Goal: Information Seeking & Learning: Learn about a topic

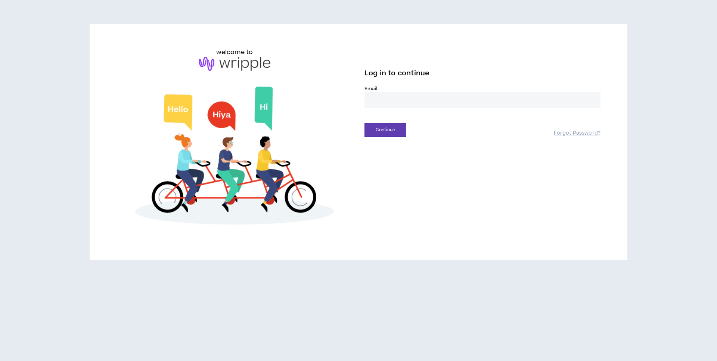
drag, startPoint x: 0, startPoint y: 0, endPoint x: 398, endPoint y: 105, distance: 411.9
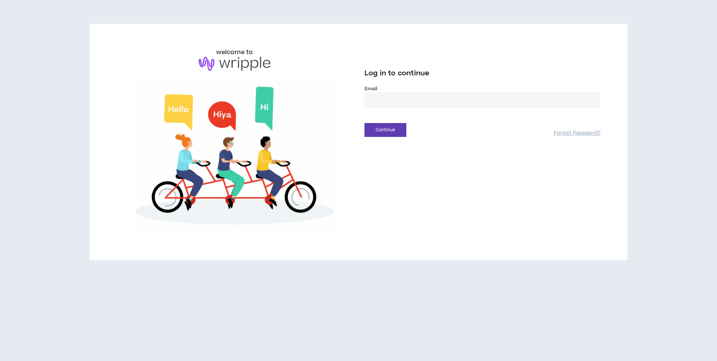
click at [398, 107] on input "email" at bounding box center [482, 100] width 236 height 16
click at [398, 105] on input "email" at bounding box center [482, 100] width 236 height 16
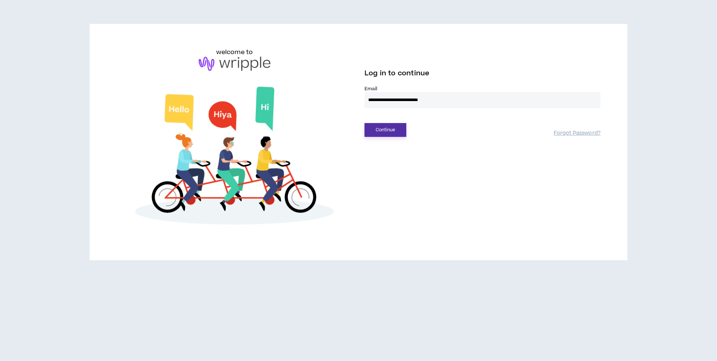
type input "**********"
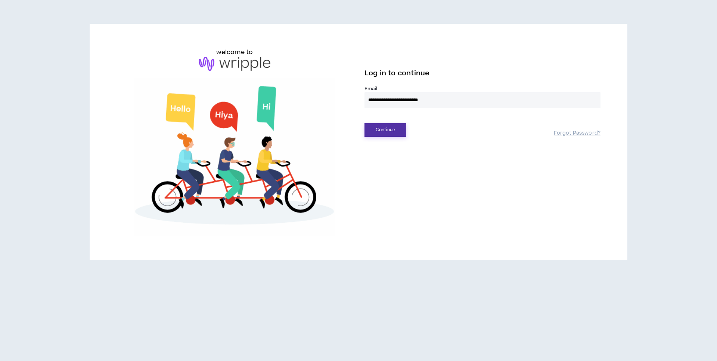
click at [395, 128] on button "Continue" at bounding box center [385, 130] width 42 height 14
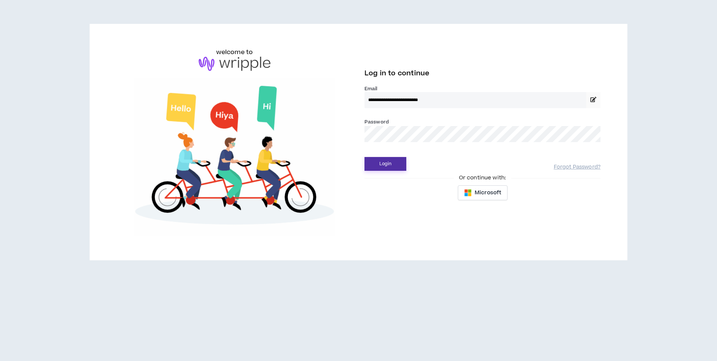
click at [379, 165] on button "Login" at bounding box center [385, 164] width 42 height 14
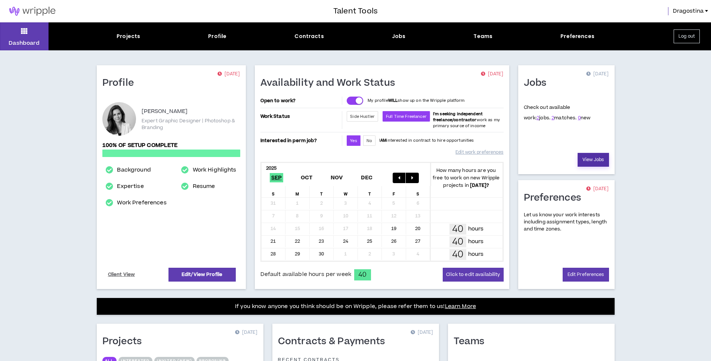
click at [593, 157] on link "View Jobs" at bounding box center [592, 160] width 31 height 14
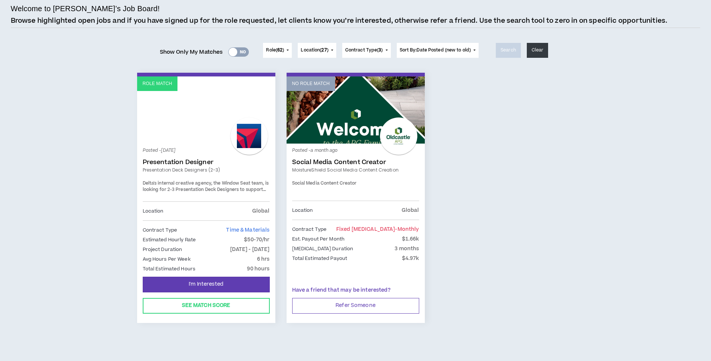
scroll to position [53, 0]
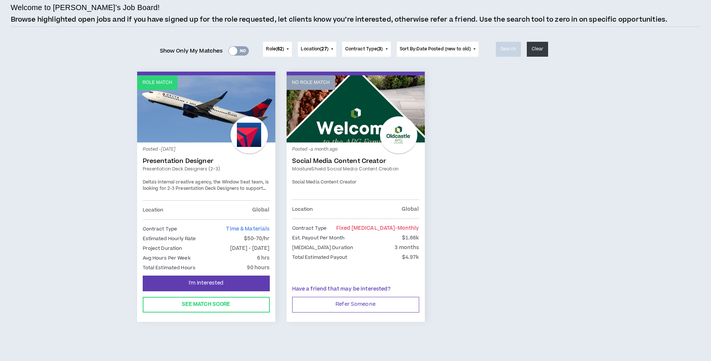
click at [249, 189] on span "Delta's internal creative agency, the Window Seat team, is looking for 2-3 Pres…" at bounding box center [206, 192] width 126 height 26
click at [247, 139] on div at bounding box center [248, 134] width 37 height 37
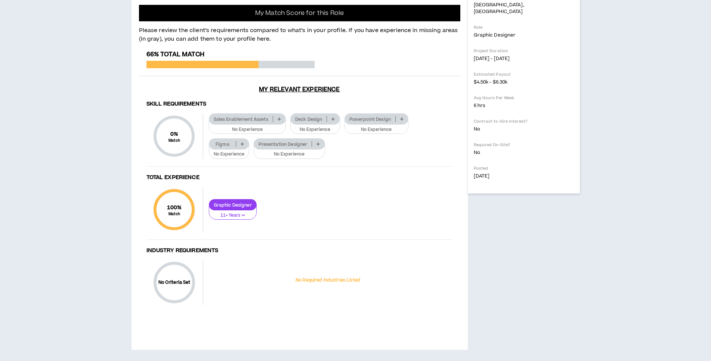
scroll to position [438, 0]
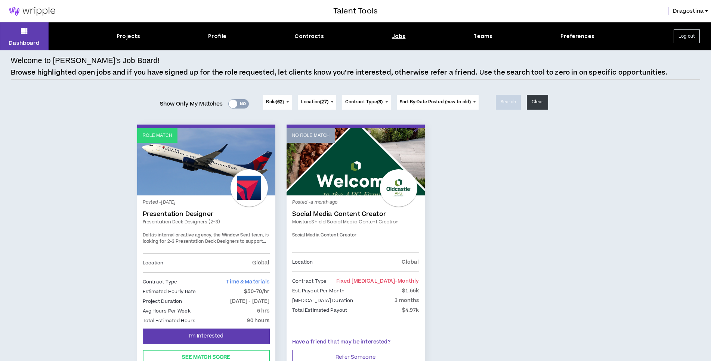
scroll to position [53, 0]
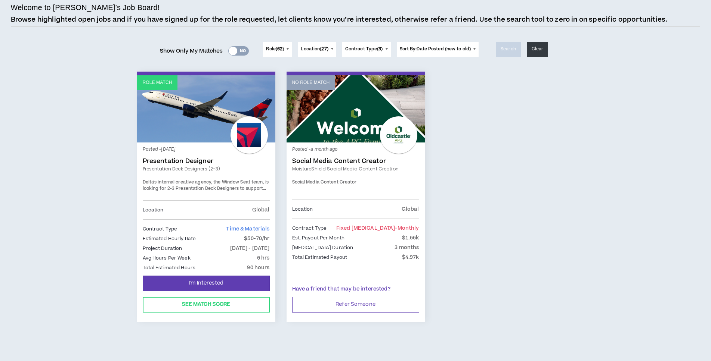
click at [348, 130] on link "No Role Match" at bounding box center [355, 108] width 138 height 67
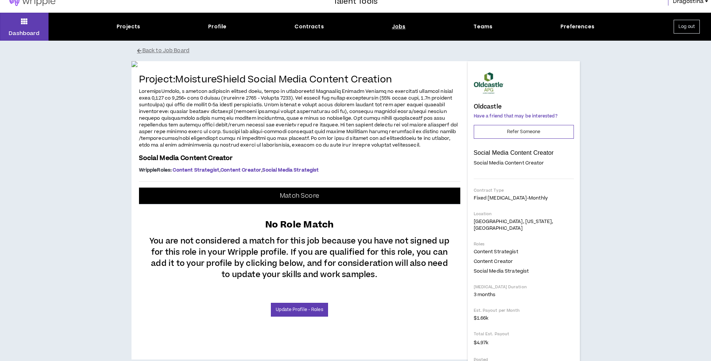
scroll to position [187, 0]
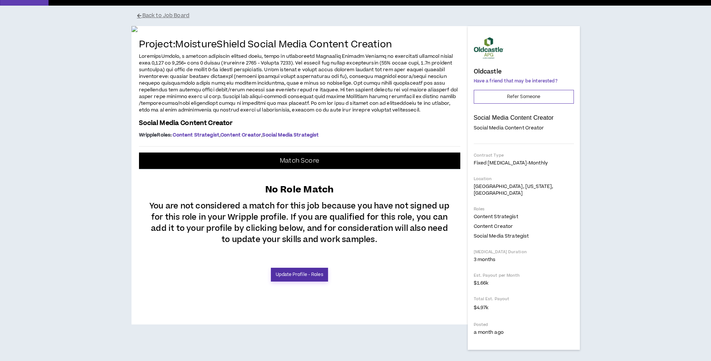
click at [313, 282] on link "Update Profile - Roles" at bounding box center [299, 275] width 57 height 14
select select "***"
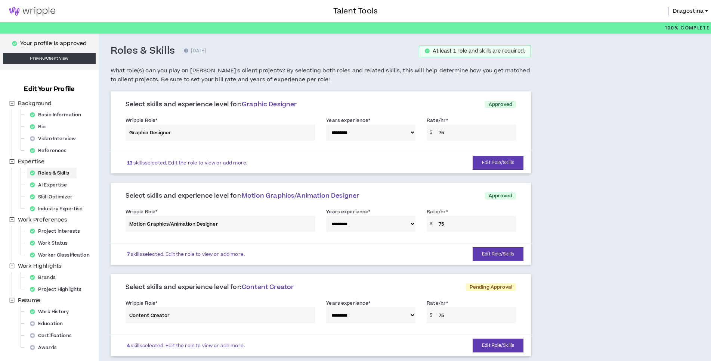
click at [37, 11] on img at bounding box center [32, 11] width 65 height 9
